Goal: Information Seeking & Learning: Learn about a topic

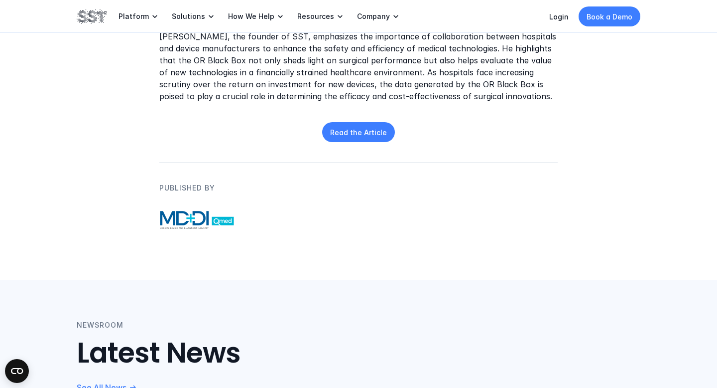
scroll to position [496, 0]
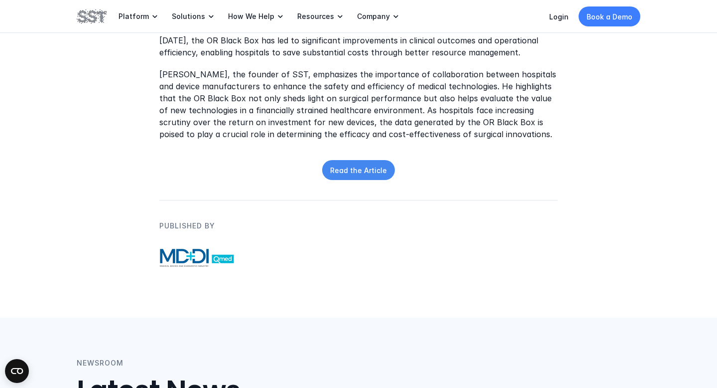
click at [340, 173] on p "Read the Article" at bounding box center [358, 170] width 57 height 10
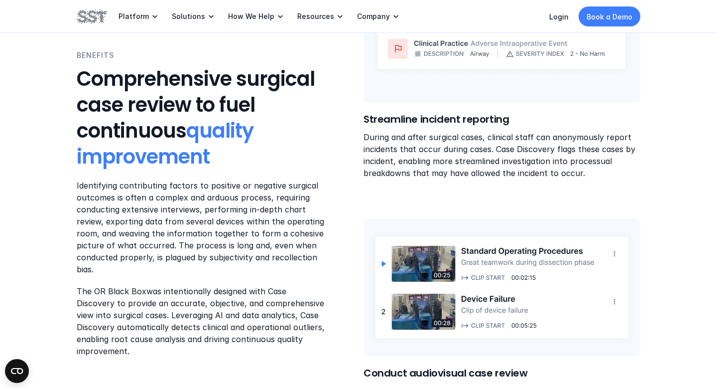
scroll to position [762, 0]
click at [427, 270] on img at bounding box center [502, 286] width 277 height 137
click at [384, 261] on img at bounding box center [502, 286] width 277 height 137
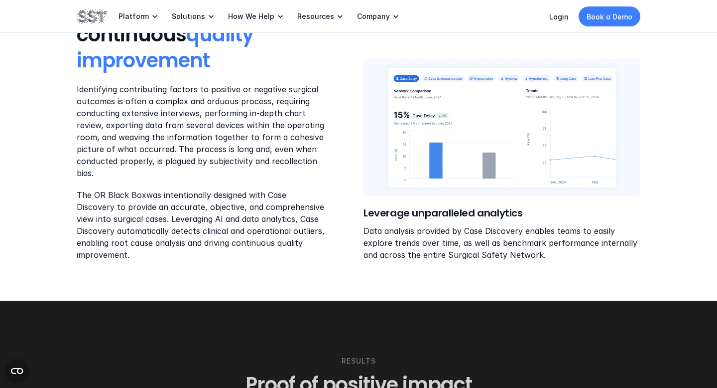
scroll to position [1175, 0]
